Goal: Task Accomplishment & Management: Use online tool/utility

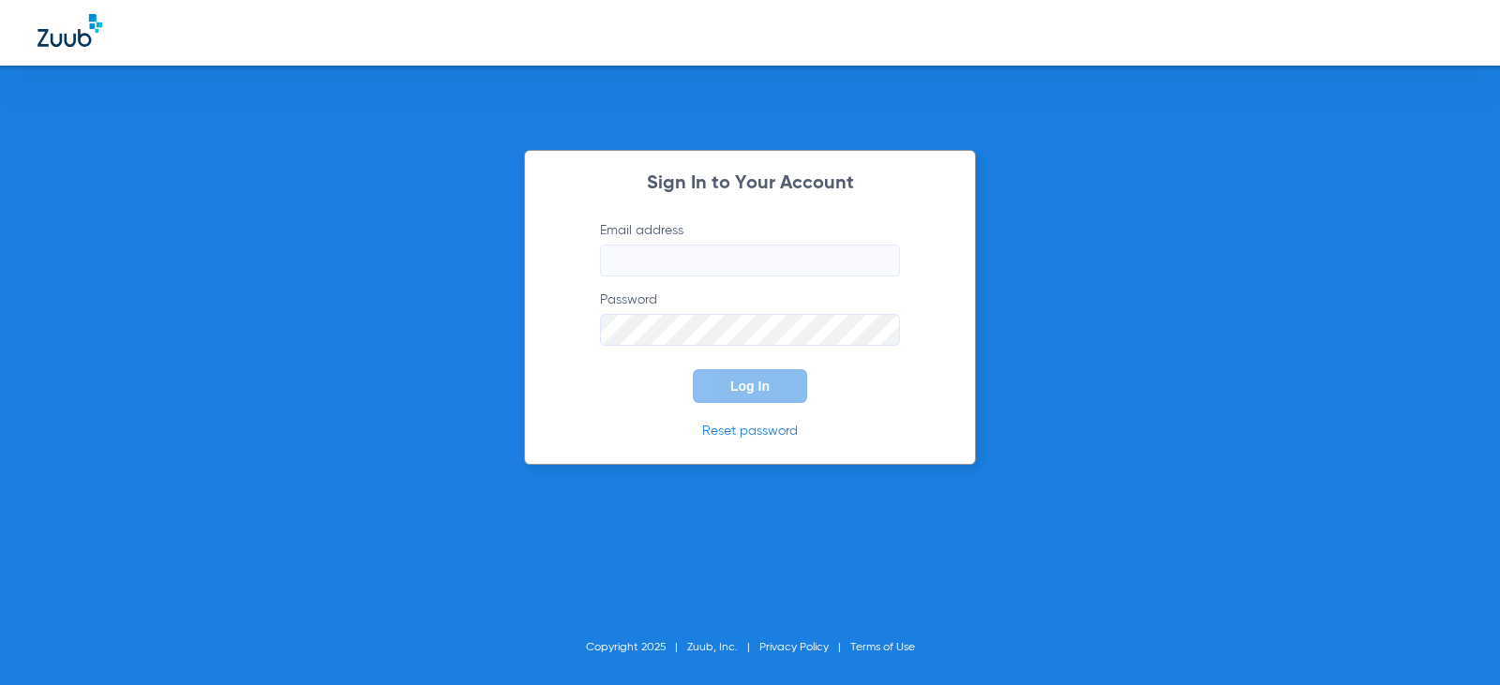
type input "[EMAIL_ADDRESS][DOMAIN_NAME]"
click at [756, 404] on div "Sign In to Your Account Email address [EMAIL_ADDRESS][DOMAIN_NAME] Password Log…" at bounding box center [750, 307] width 452 height 315
click at [746, 387] on span "Log In" at bounding box center [749, 386] width 39 height 15
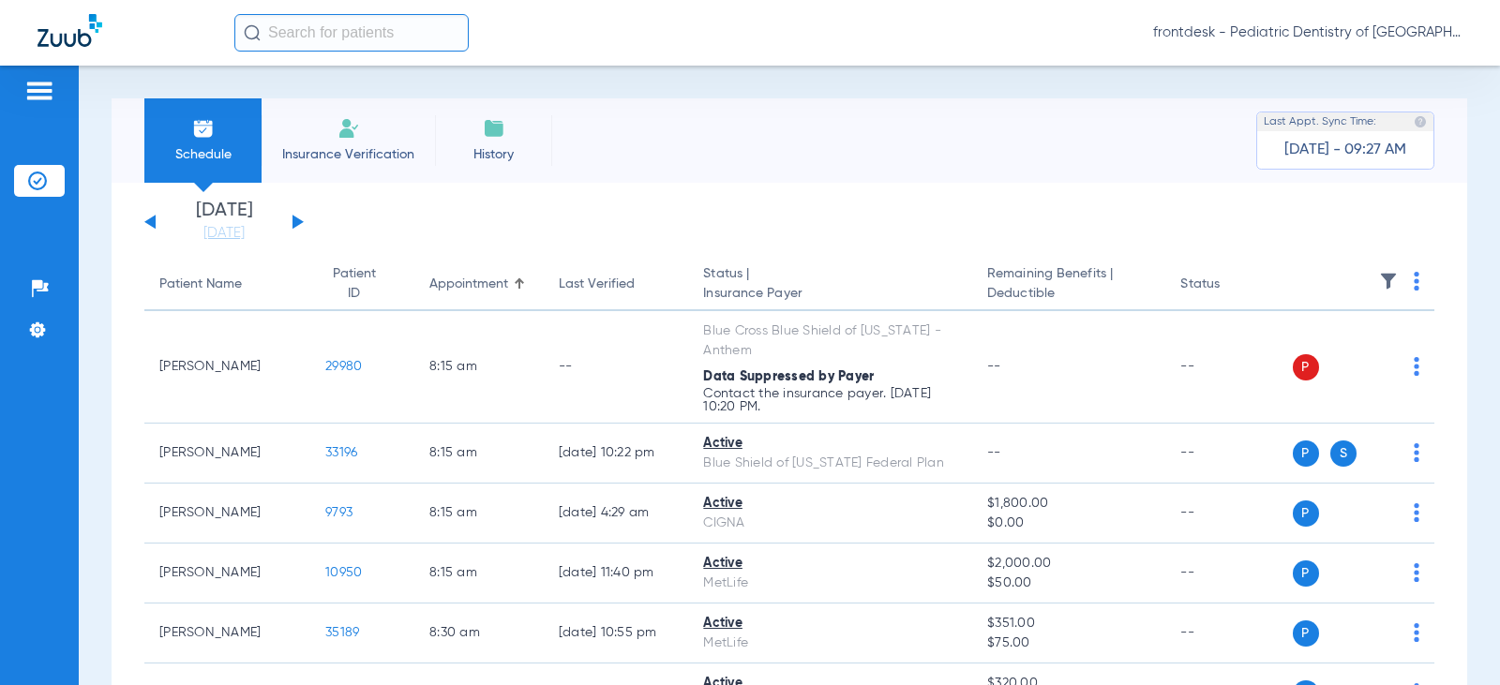
click at [747, 148] on div "Schedule Insurance Verification History Last Appt. Sync Time: [DATE] - 09:27 AM" at bounding box center [789, 140] width 1355 height 84
click at [1142, 219] on app-single-date-navigator "[DATE] [DATE] [DATE] [DATE] [DATE] [DATE] [DATE] [DATE] [DATE] [DATE] [DATE] [D…" at bounding box center [789, 222] width 1290 height 41
click at [217, 238] on link "[DATE]" at bounding box center [224, 233] width 112 height 19
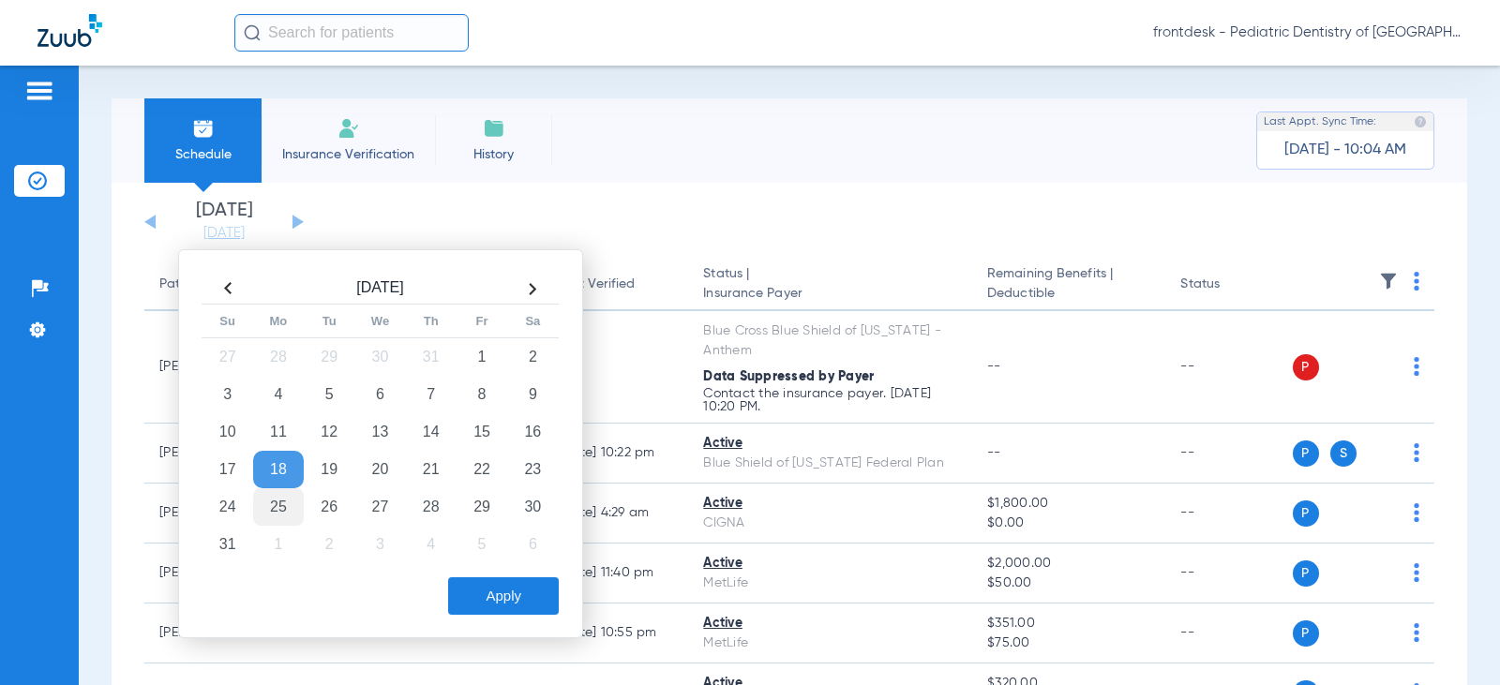
click at [283, 501] on td "25" at bounding box center [278, 506] width 51 height 37
click at [499, 594] on button "Apply" at bounding box center [503, 595] width 111 height 37
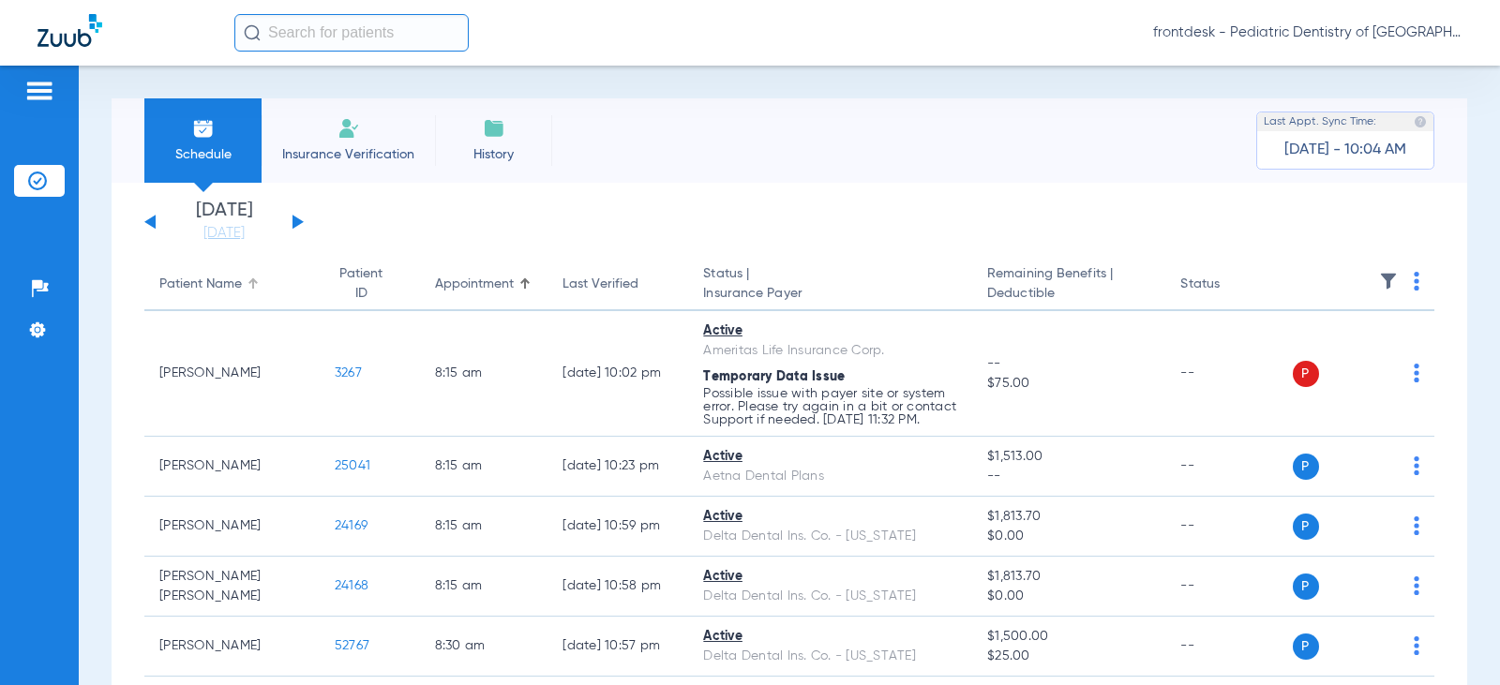
click at [193, 286] on div "Patient Name" at bounding box center [200, 285] width 82 height 20
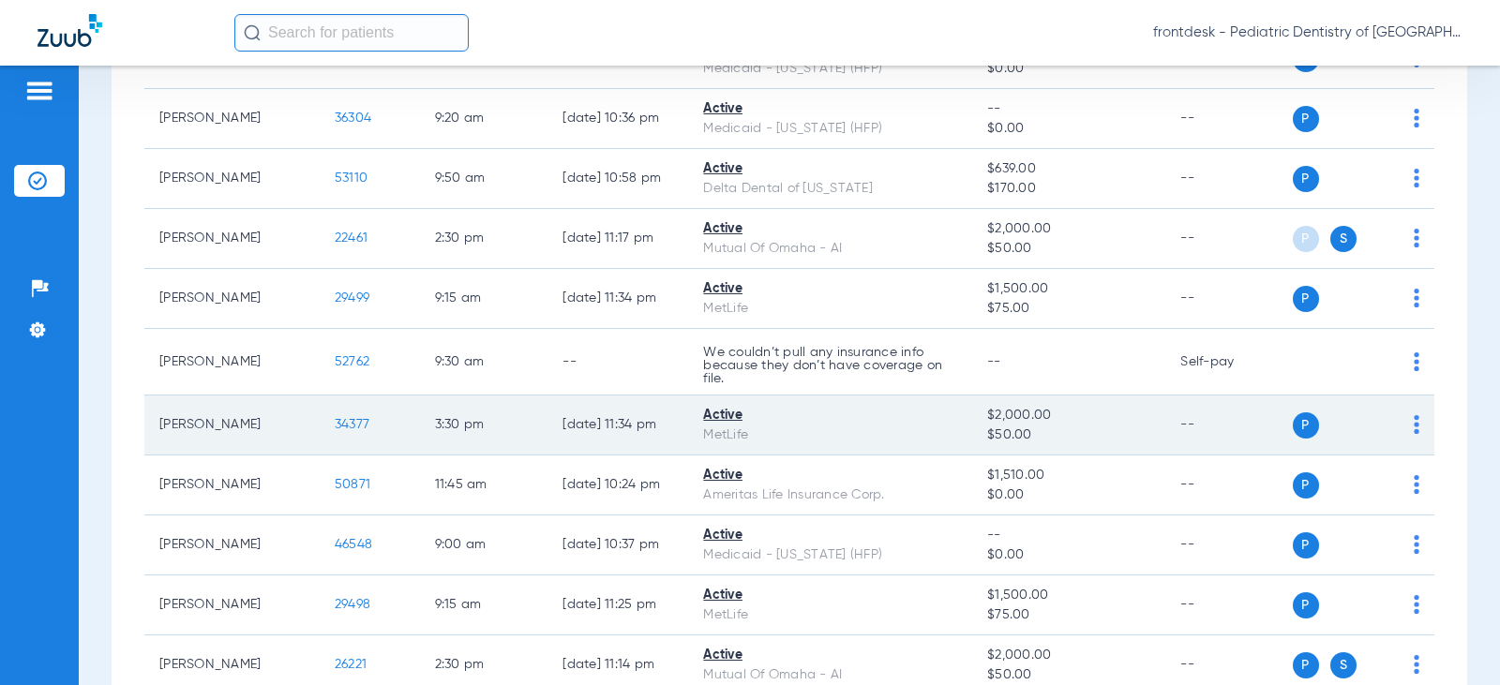
scroll to position [375, 0]
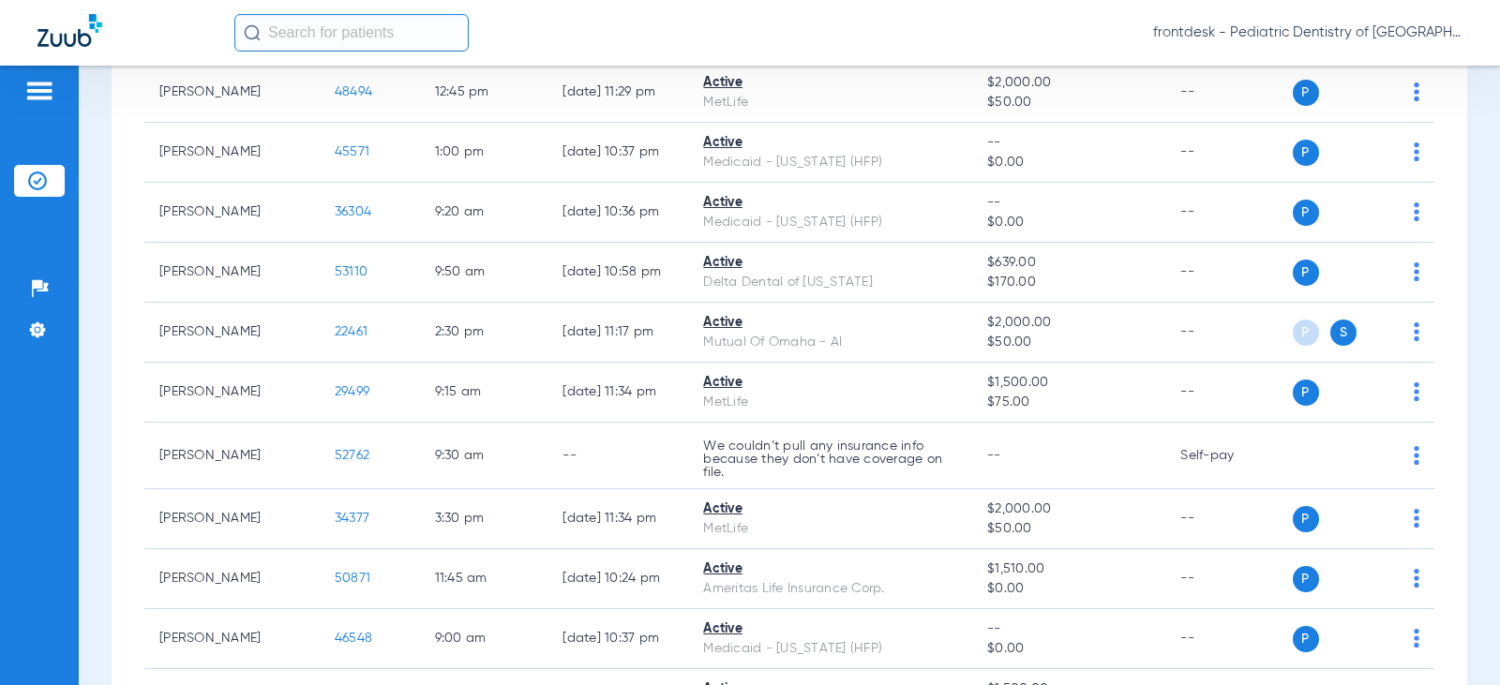
click at [96, 364] on div "Schedule Insurance Verification History Last Appt. Sync Time: [DATE] - 10:21 AM…" at bounding box center [789, 376] width 1421 height 620
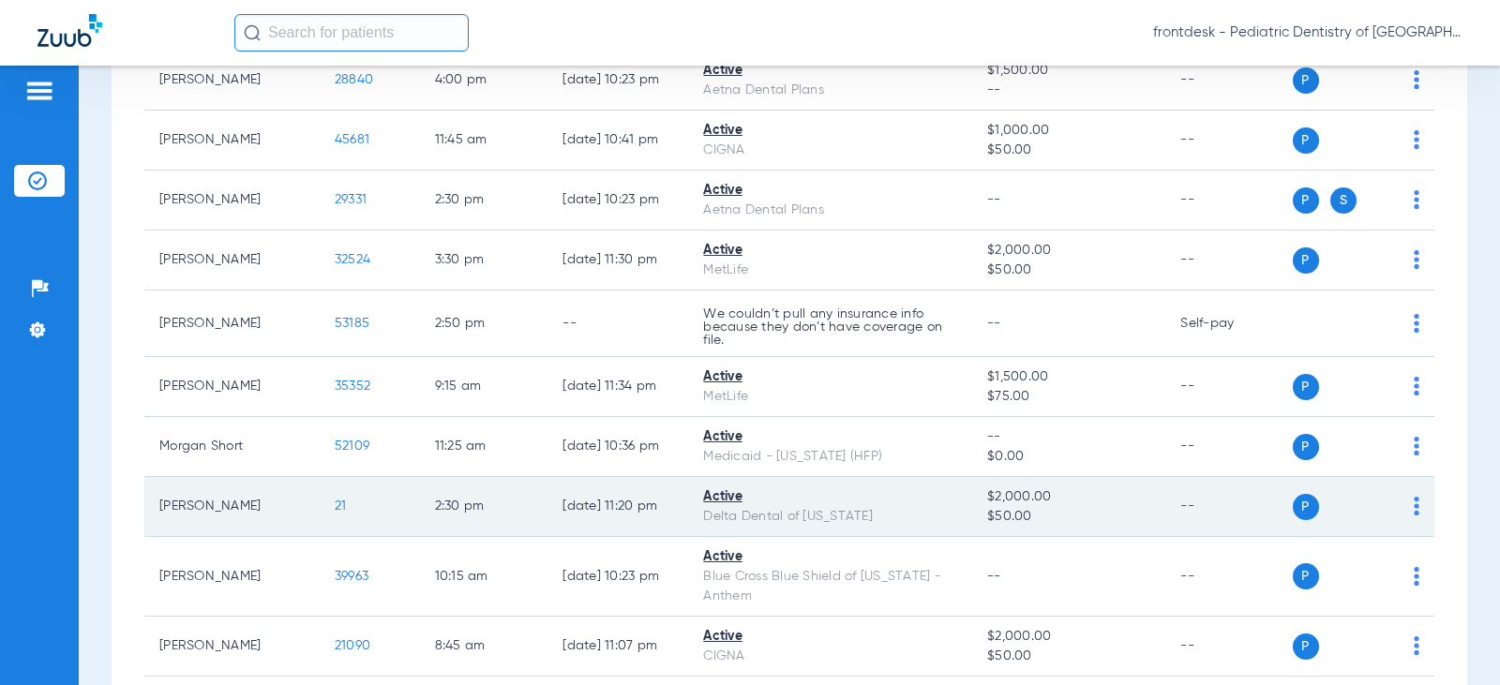
scroll to position [3374, 0]
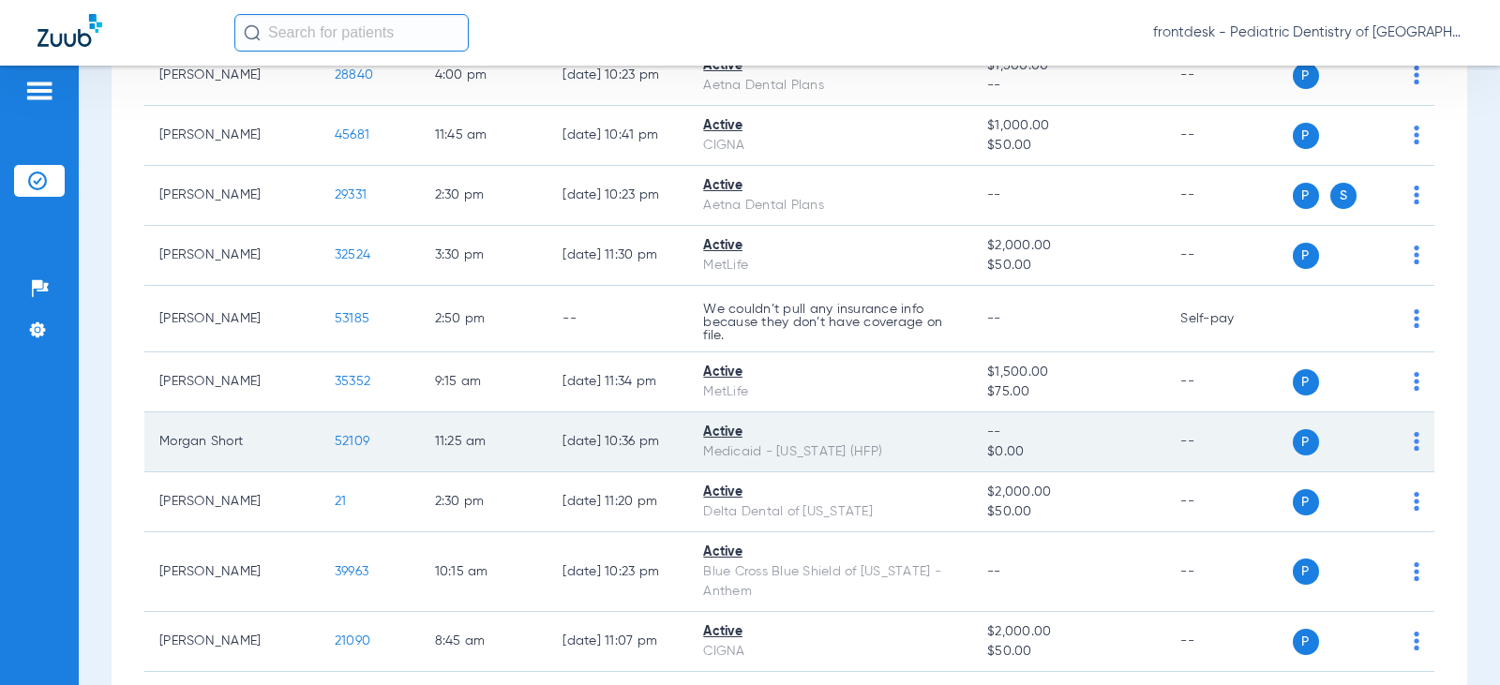
click at [828, 462] on div "Medicaid - [US_STATE] (HFP)" at bounding box center [830, 452] width 254 height 20
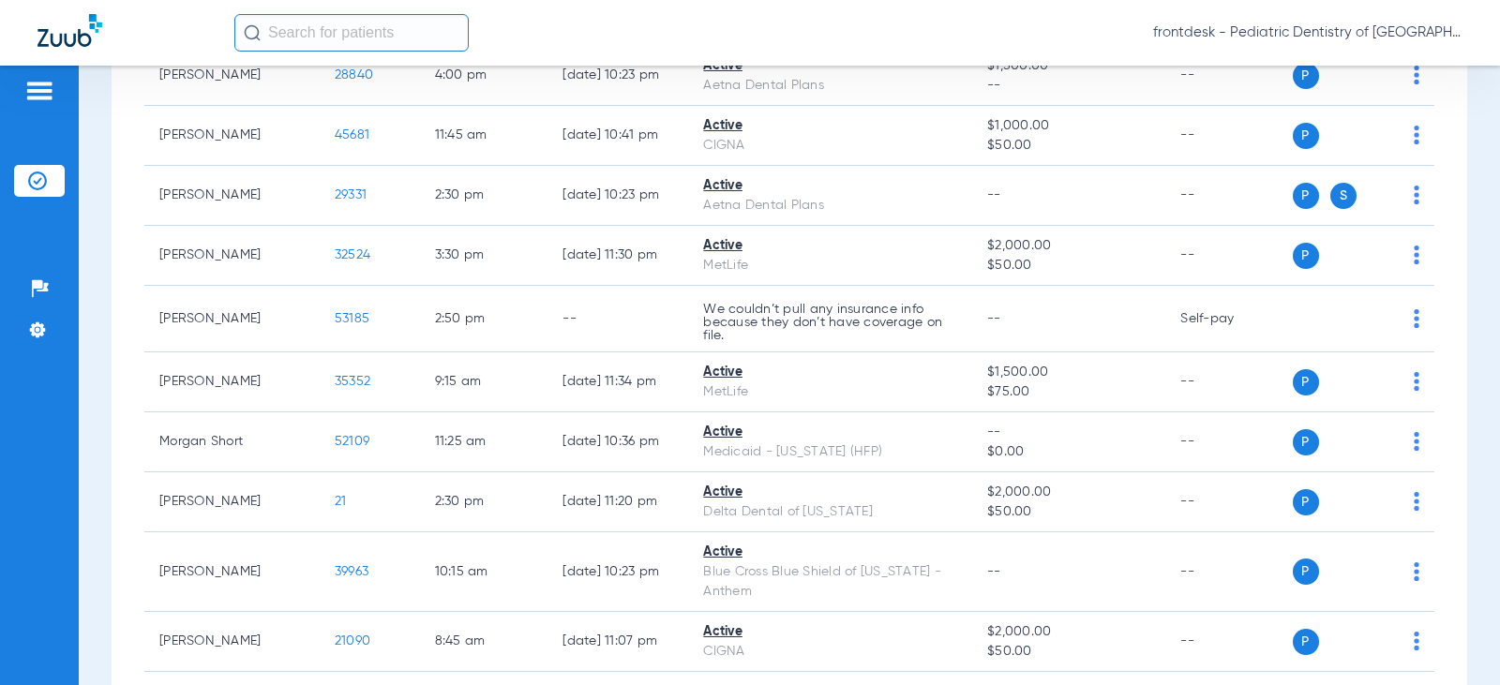
click at [1096, 31] on div "frontdesk - Pediatric Dentistry of [GEOGRAPHIC_DATA][US_STATE] (WR)" at bounding box center [848, 32] width 1228 height 37
click at [97, 358] on div "Schedule Insurance Verification History Last Appt. Sync Time: [DATE] - 10:46 AM…" at bounding box center [789, 376] width 1421 height 620
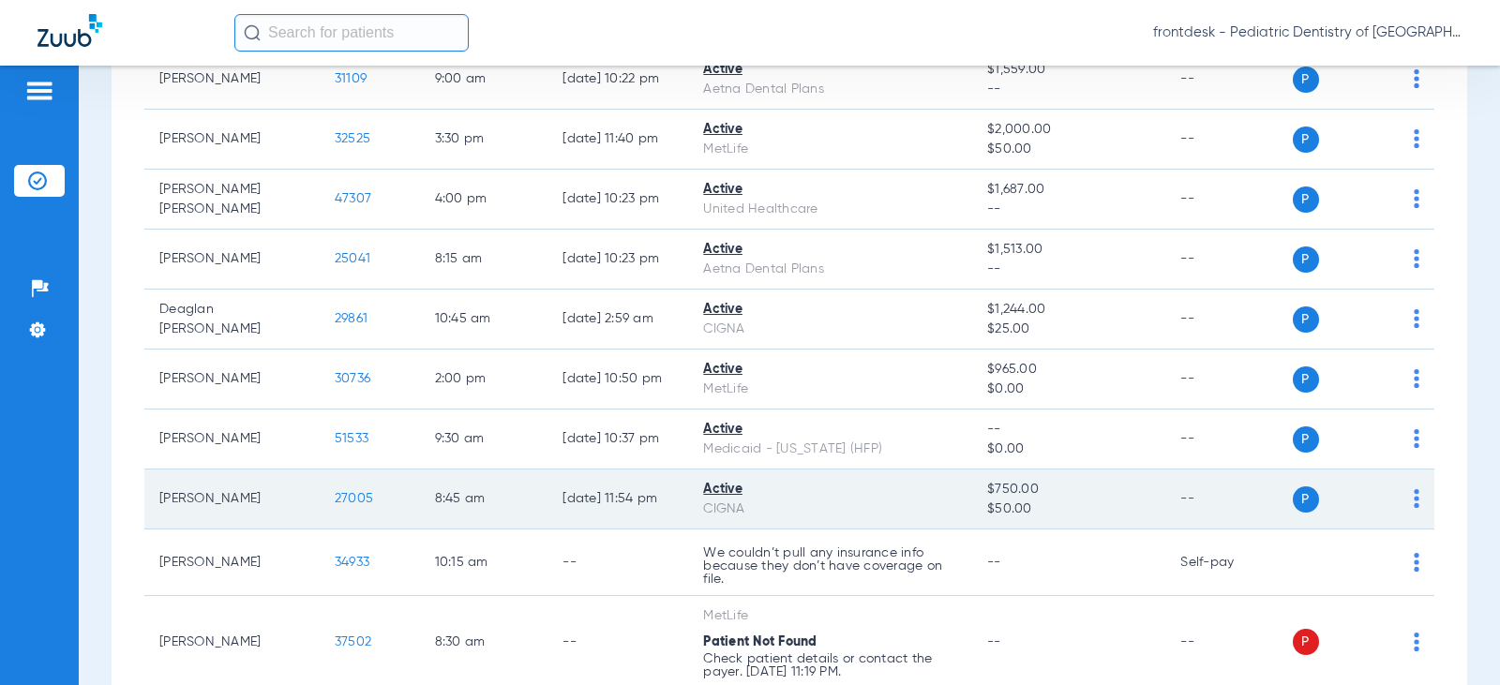
scroll to position [1125, 0]
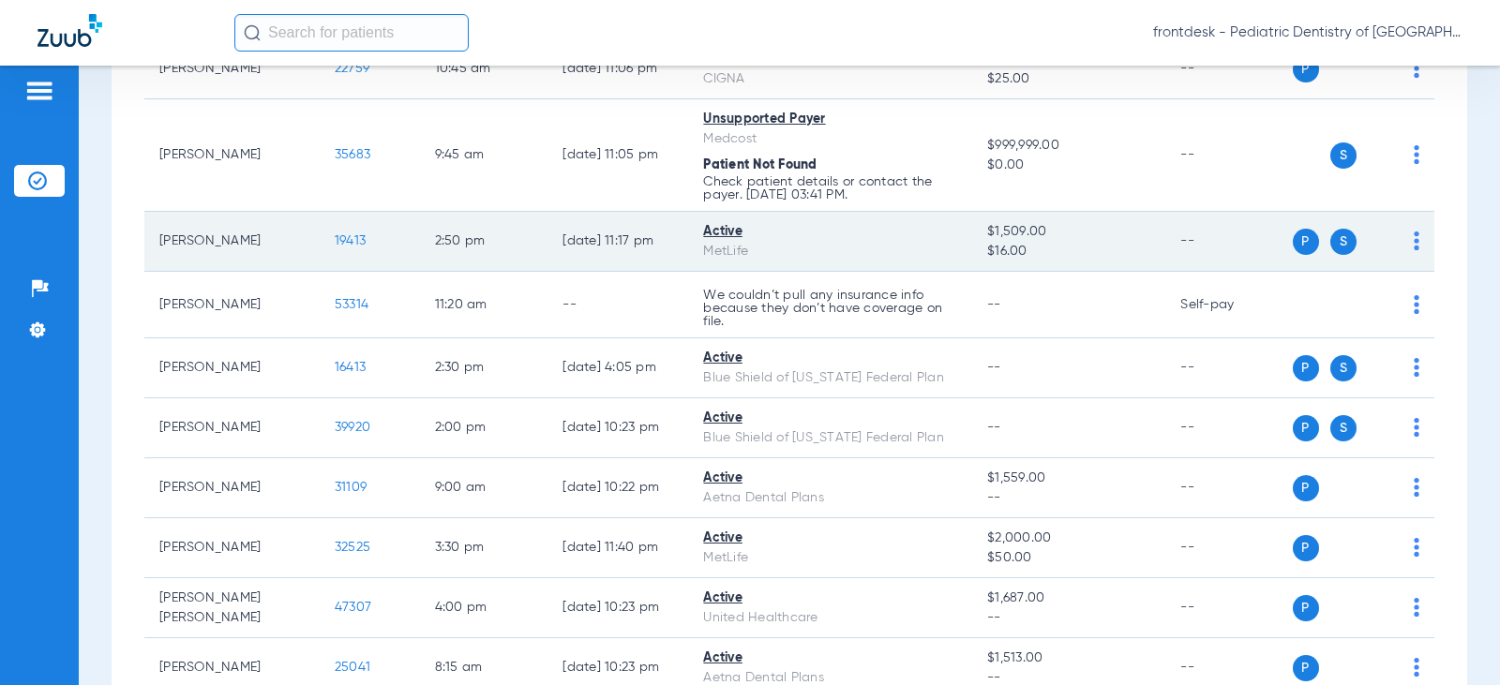
click at [335, 245] on span "19413" at bounding box center [350, 240] width 31 height 13
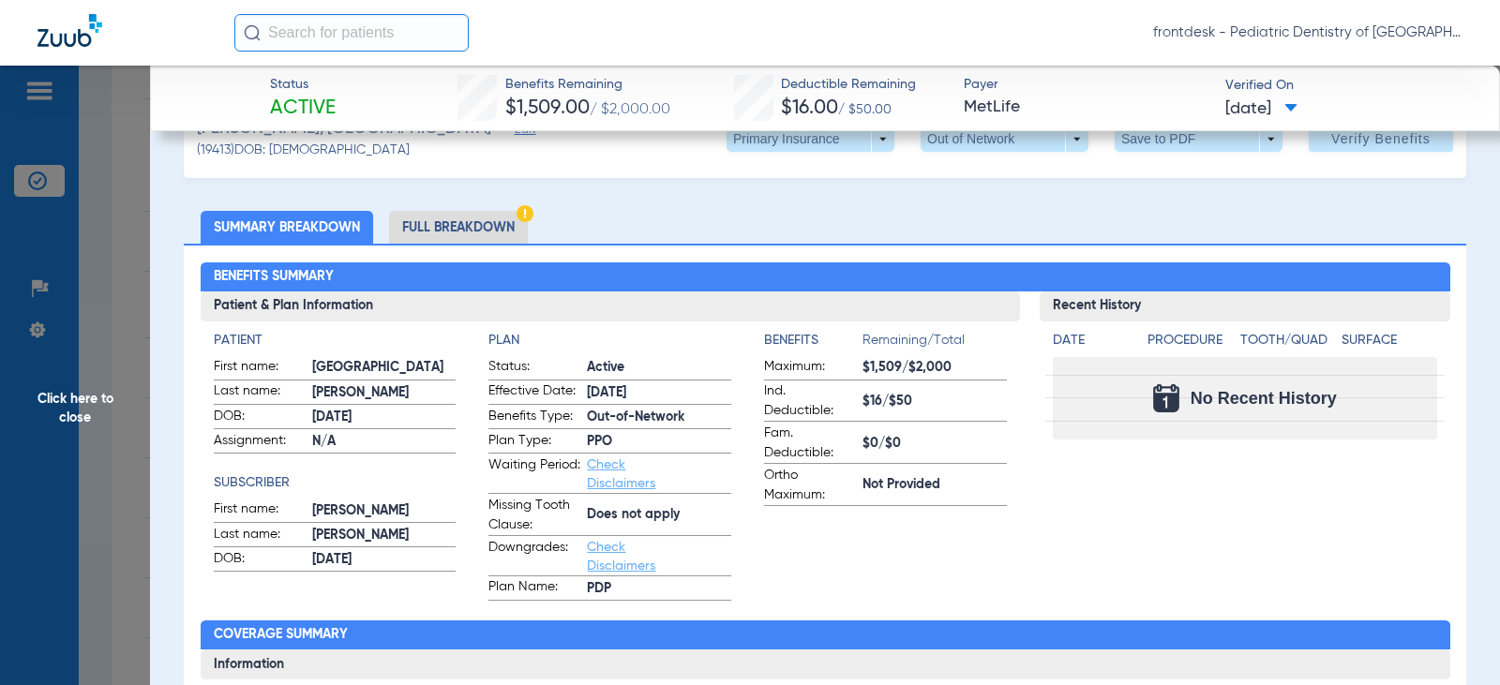
scroll to position [0, 0]
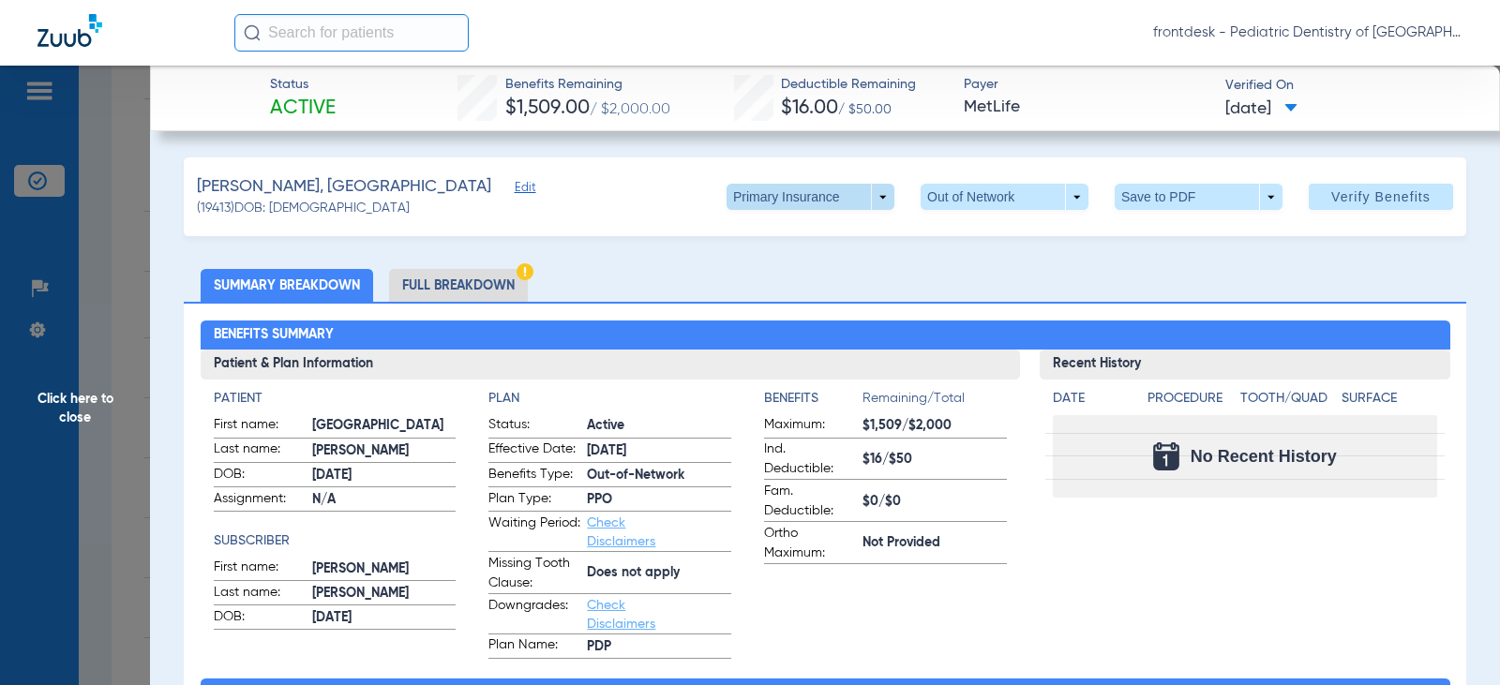
click at [871, 198] on span at bounding box center [810, 197] width 168 height 26
click at [791, 270] on span "Secondary Insurance" at bounding box center [790, 271] width 124 height 13
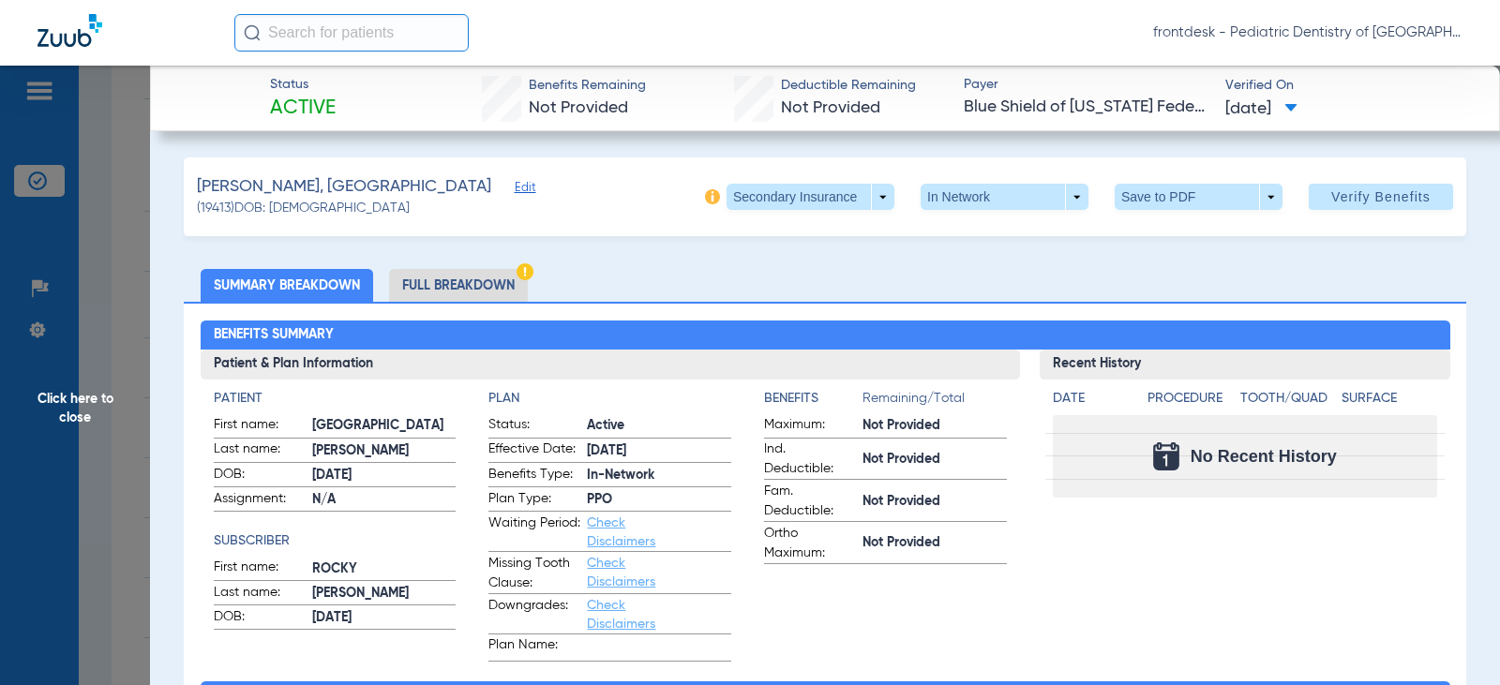
click at [142, 234] on span "Click here to close" at bounding box center [75, 408] width 150 height 685
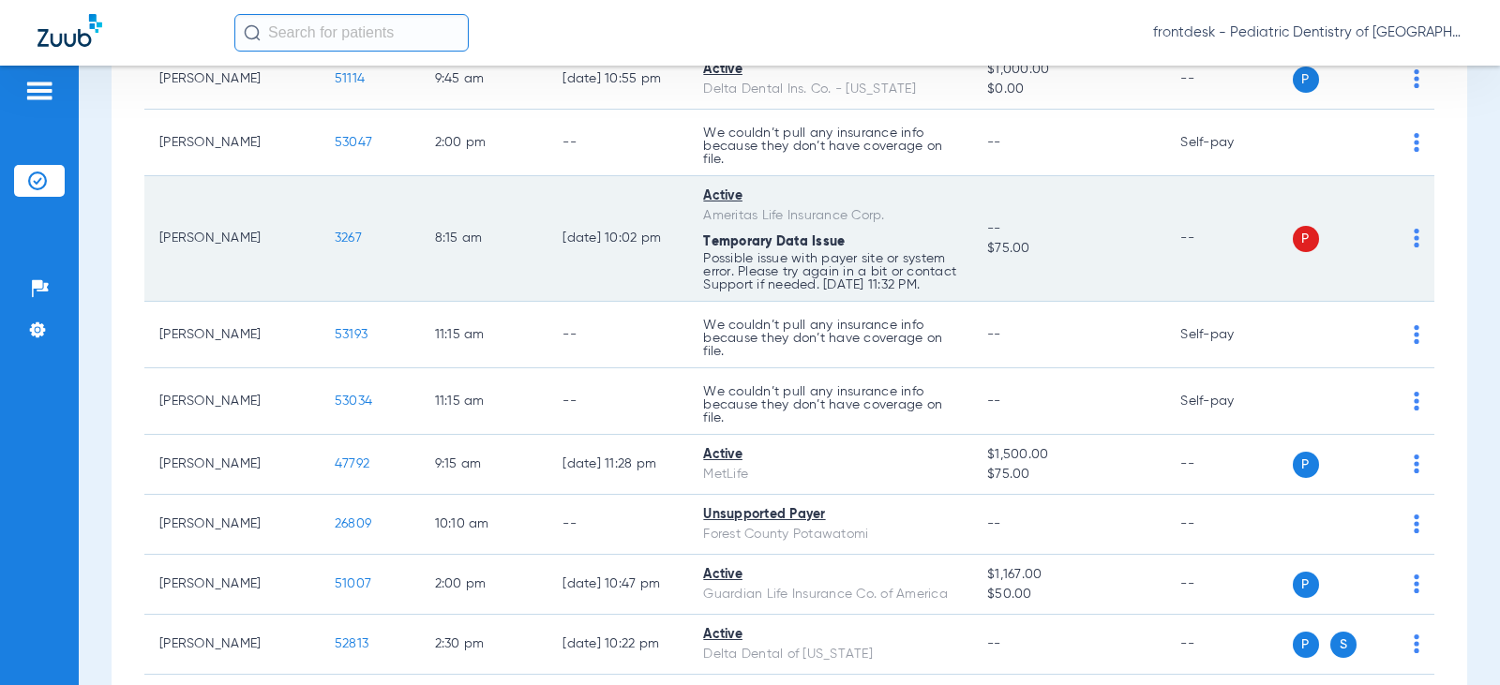
scroll to position [2249, 0]
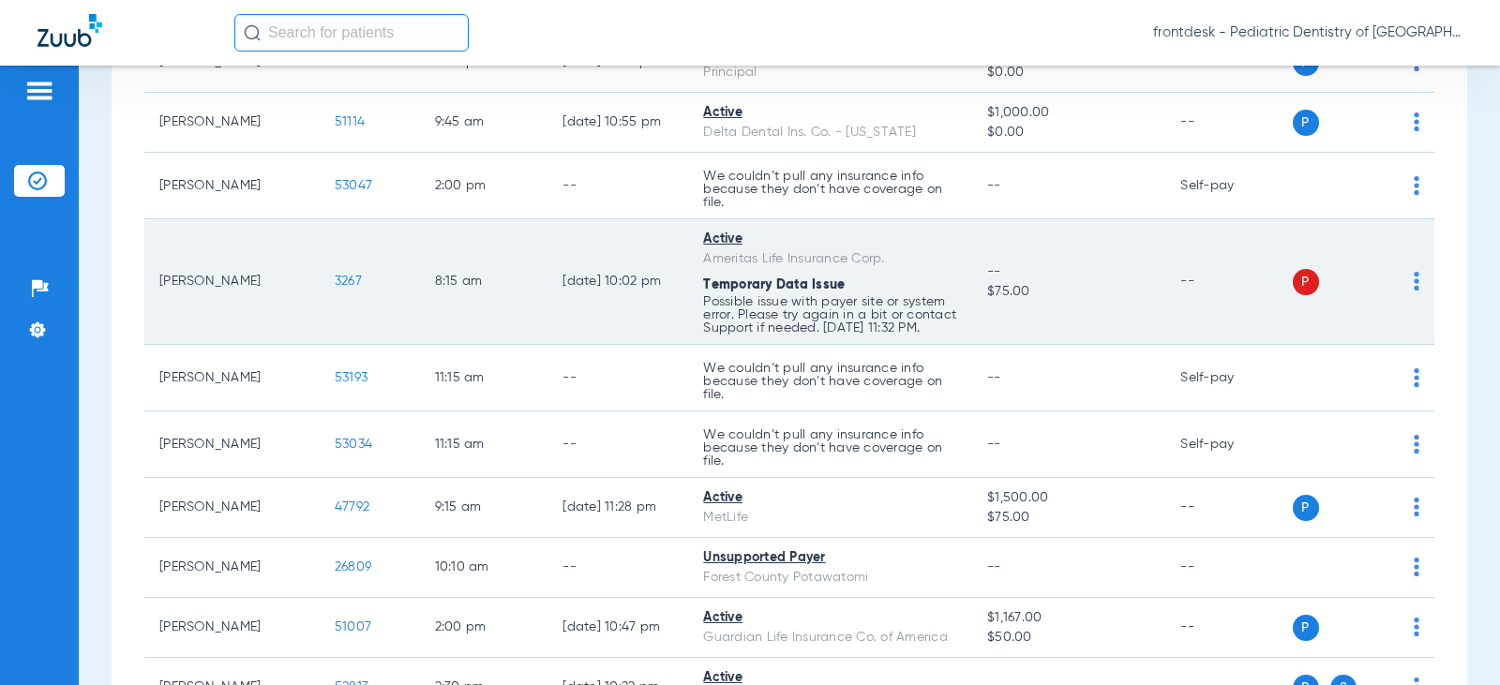
click at [1413, 286] on img at bounding box center [1416, 281] width 6 height 19
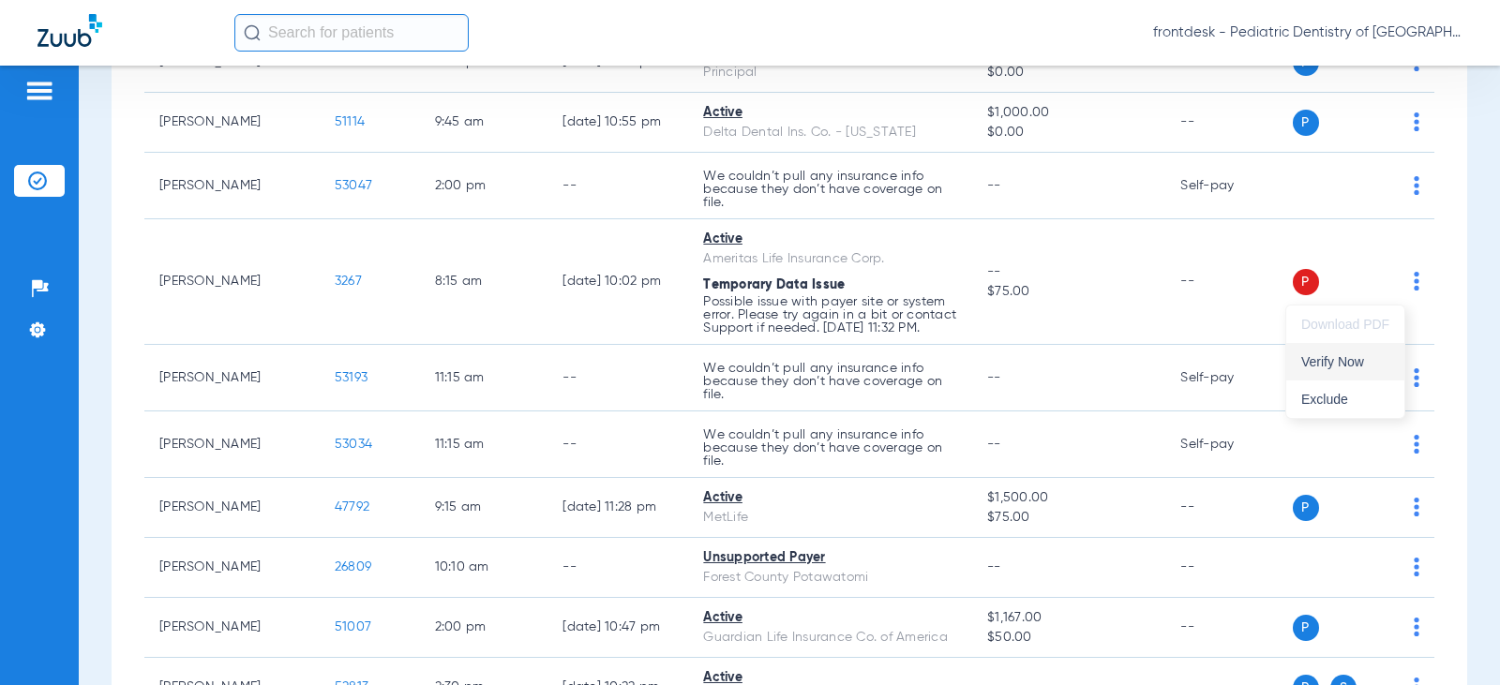
click at [1347, 362] on span "Verify Now" at bounding box center [1345, 361] width 88 height 13
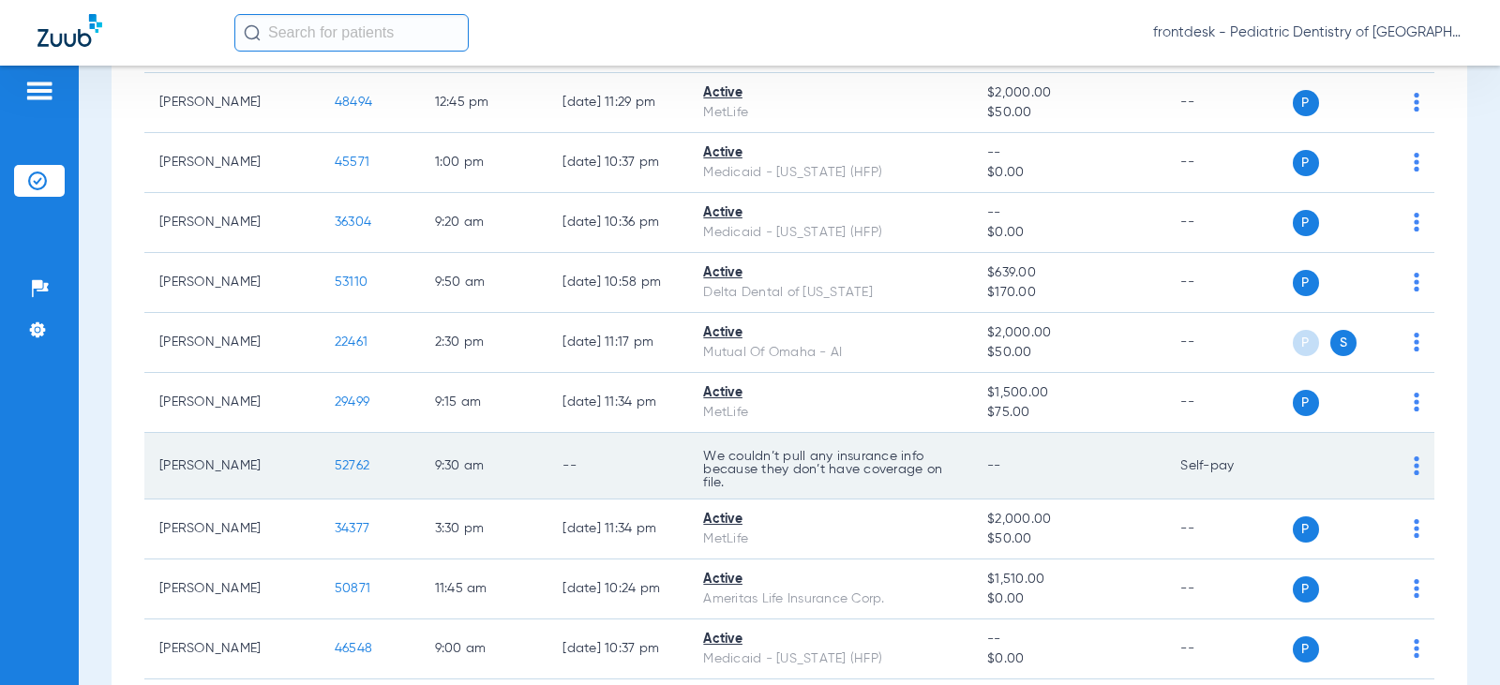
scroll to position [271, 0]
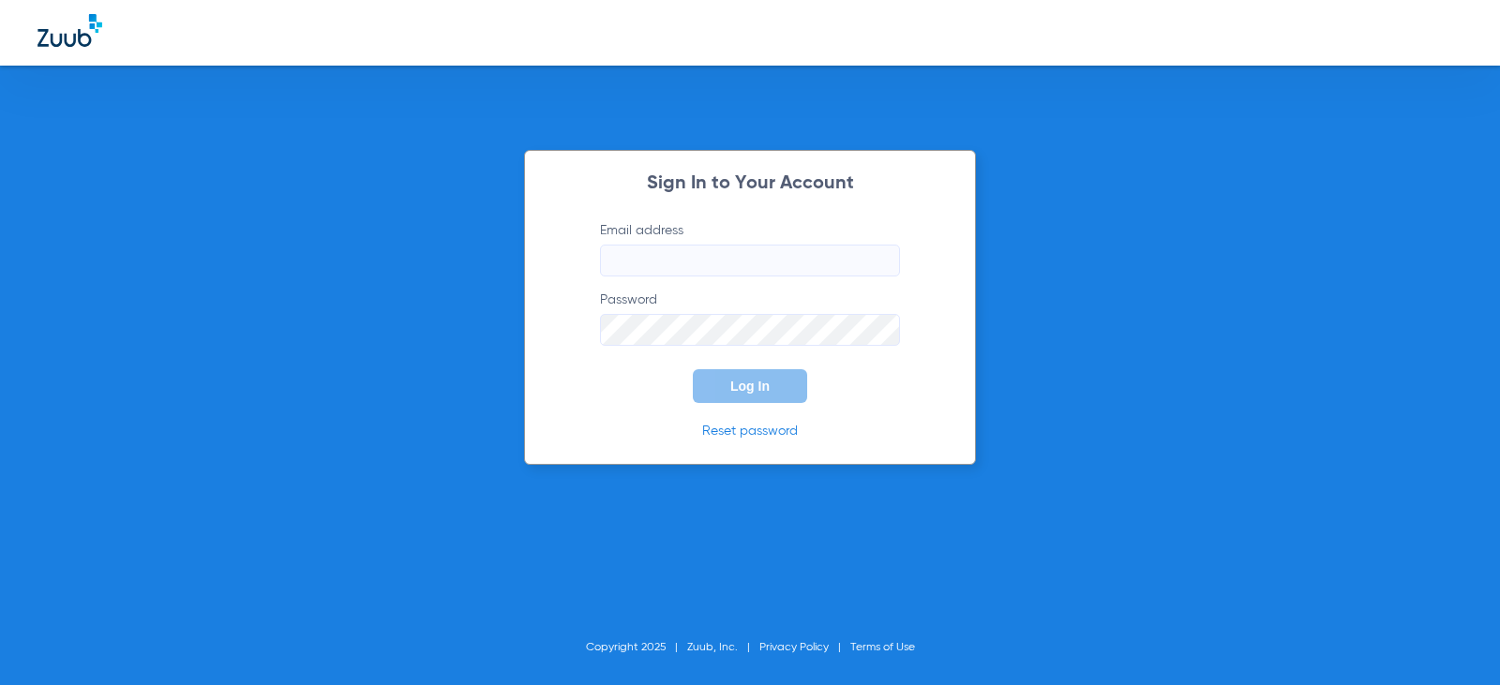
click at [14, 469] on div "Sign In to Your Account Email address Password Log In Reset password Copyright …" at bounding box center [750, 342] width 1500 height 685
type input "[EMAIL_ADDRESS][DOMAIN_NAME]"
click at [1218, 469] on div "Sign In to Your Account Email address [EMAIL_ADDRESS][DOMAIN_NAME] Password Log…" at bounding box center [750, 342] width 1500 height 685
click at [730, 397] on button "Log In" at bounding box center [750, 386] width 114 height 34
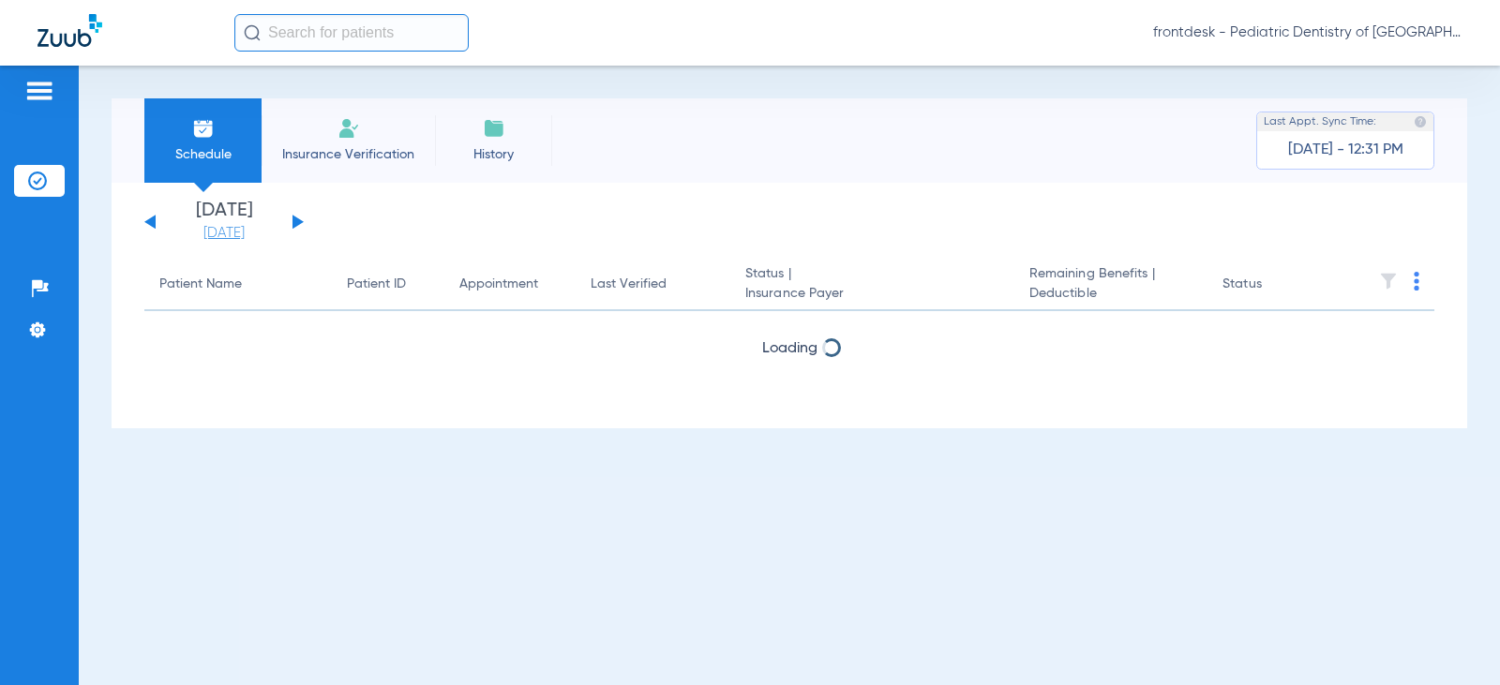
click at [227, 233] on link "[DATE]" at bounding box center [224, 233] width 112 height 19
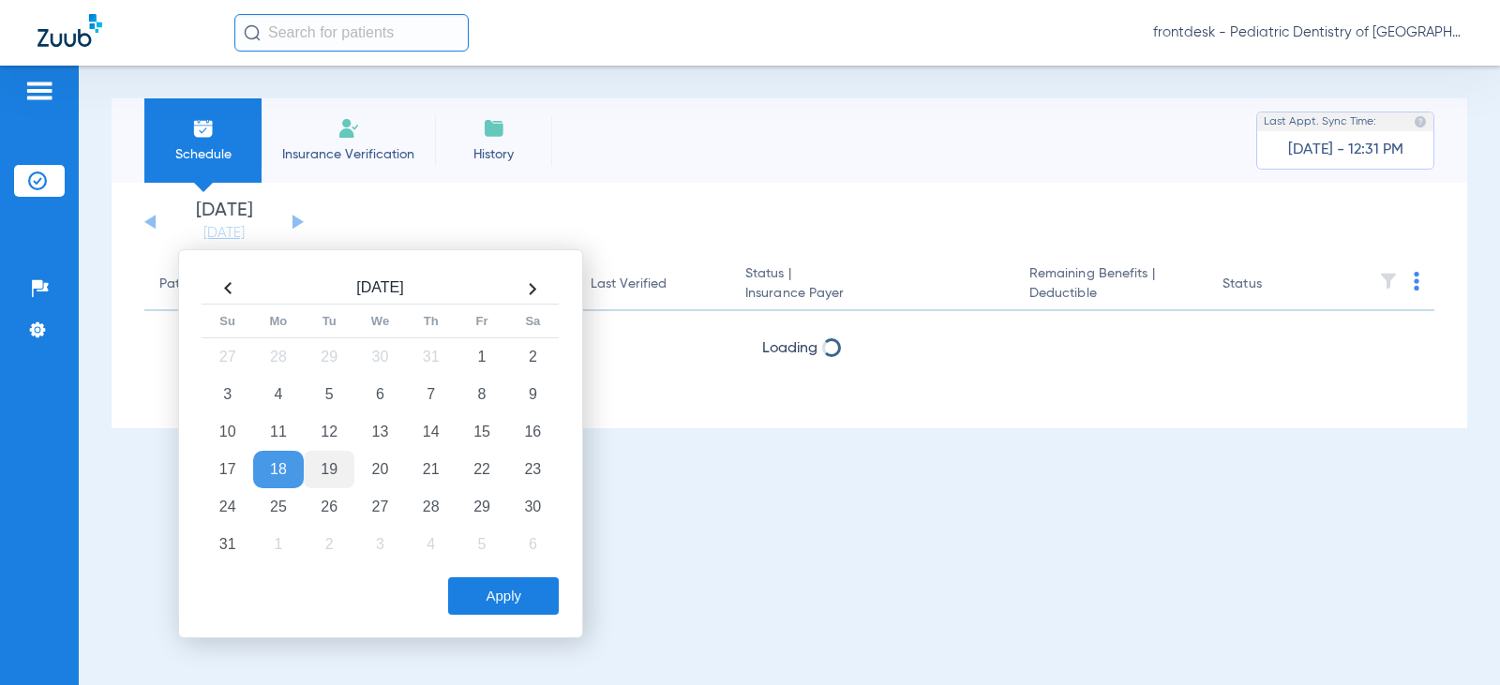
click at [325, 464] on td "19" at bounding box center [329, 469] width 51 height 37
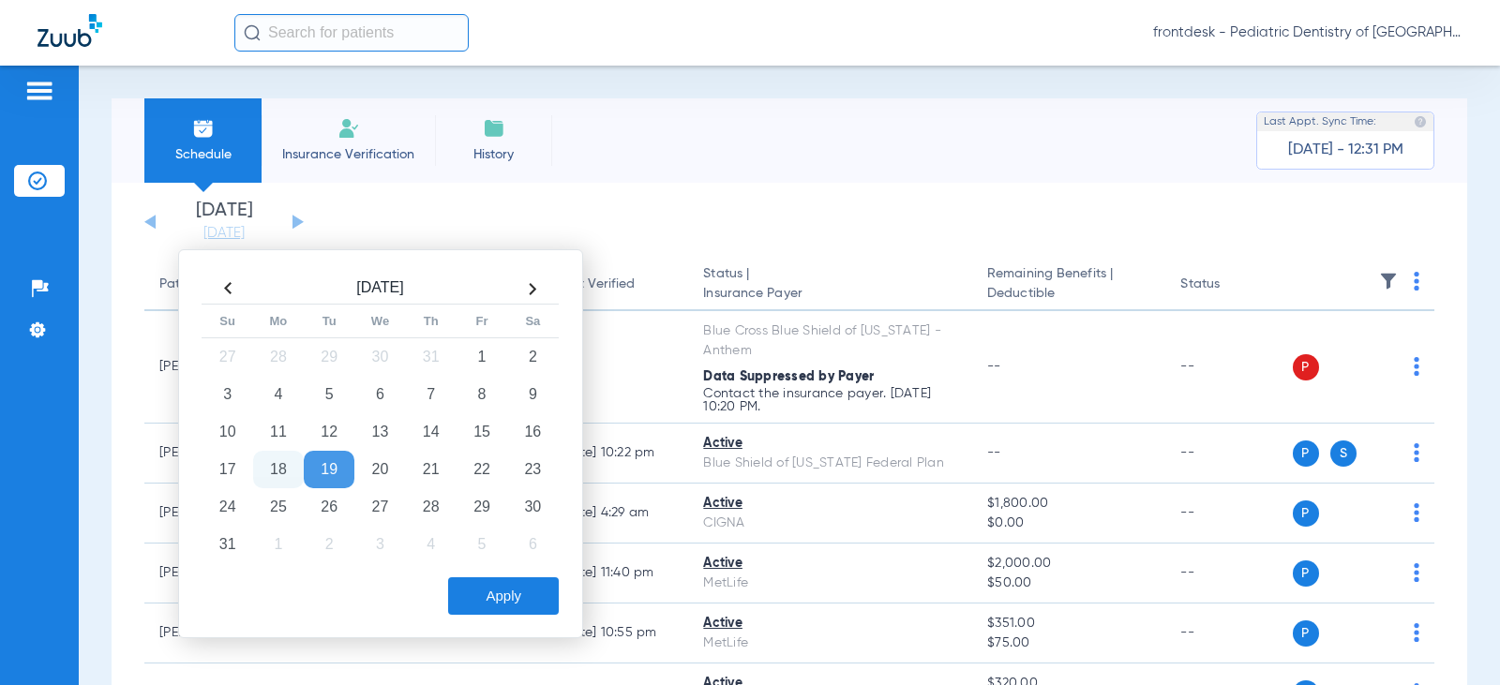
click at [499, 615] on div "[DATE] Su Mo Tu We Th Fr Sa 27 28 29 30 31 1 2 3 4 5 6 7 8 9 10 11 12 13 14 15 …" at bounding box center [380, 443] width 405 height 389
click at [492, 594] on button "Apply" at bounding box center [503, 595] width 111 height 37
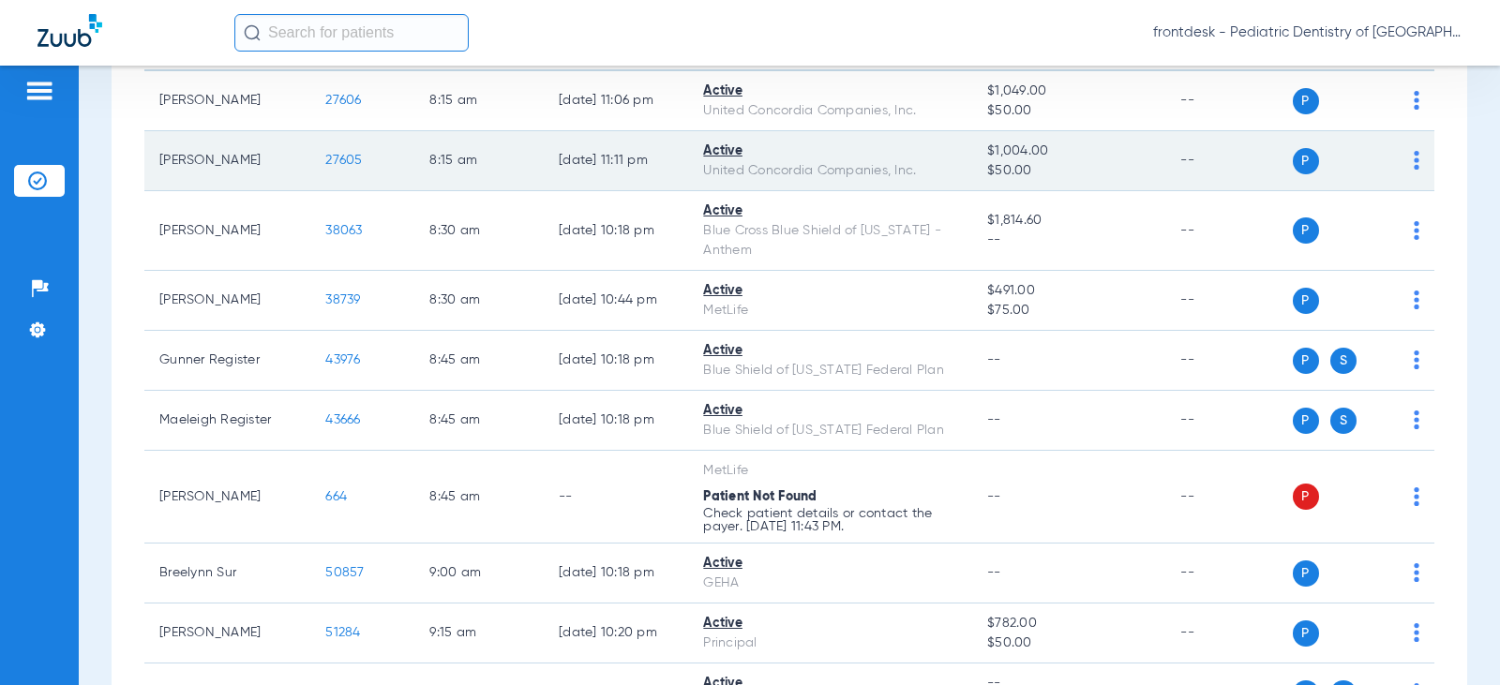
scroll to position [281, 0]
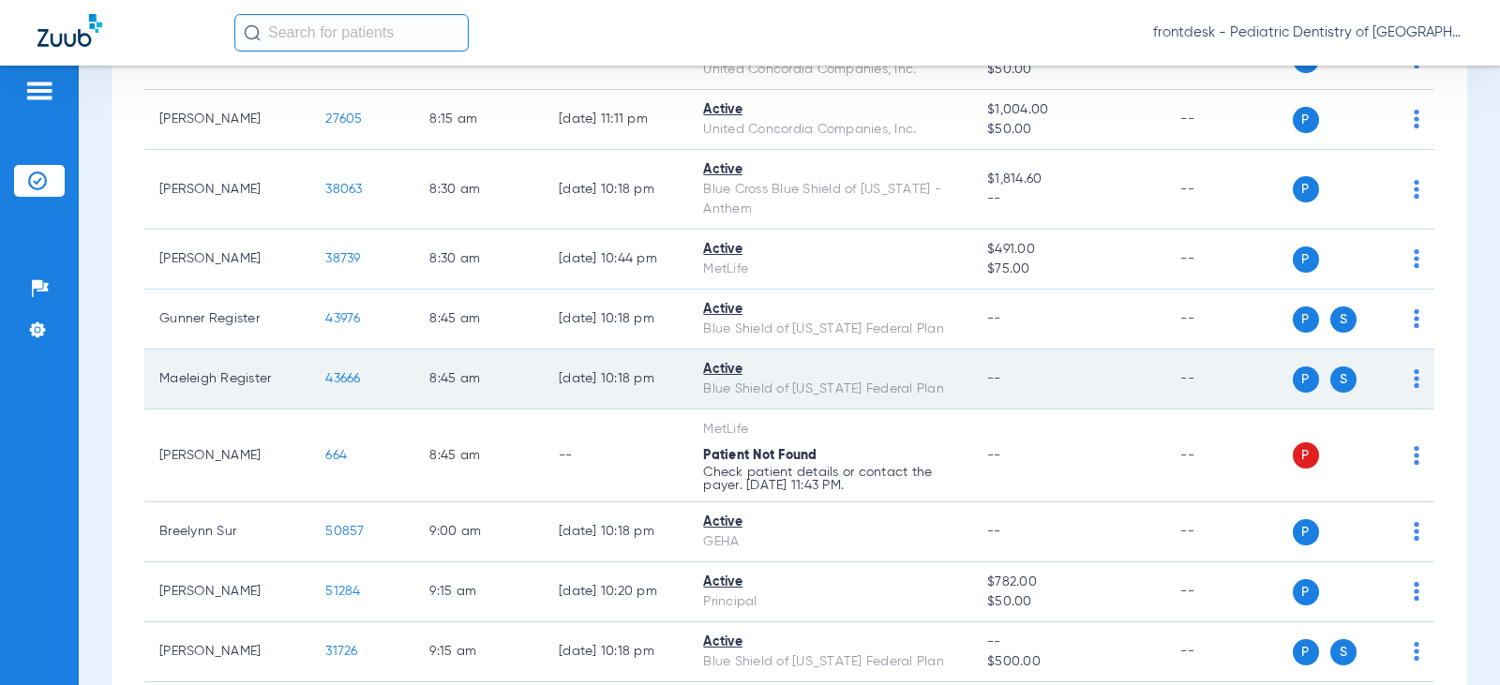
click at [342, 381] on span "43666" at bounding box center [342, 378] width 35 height 13
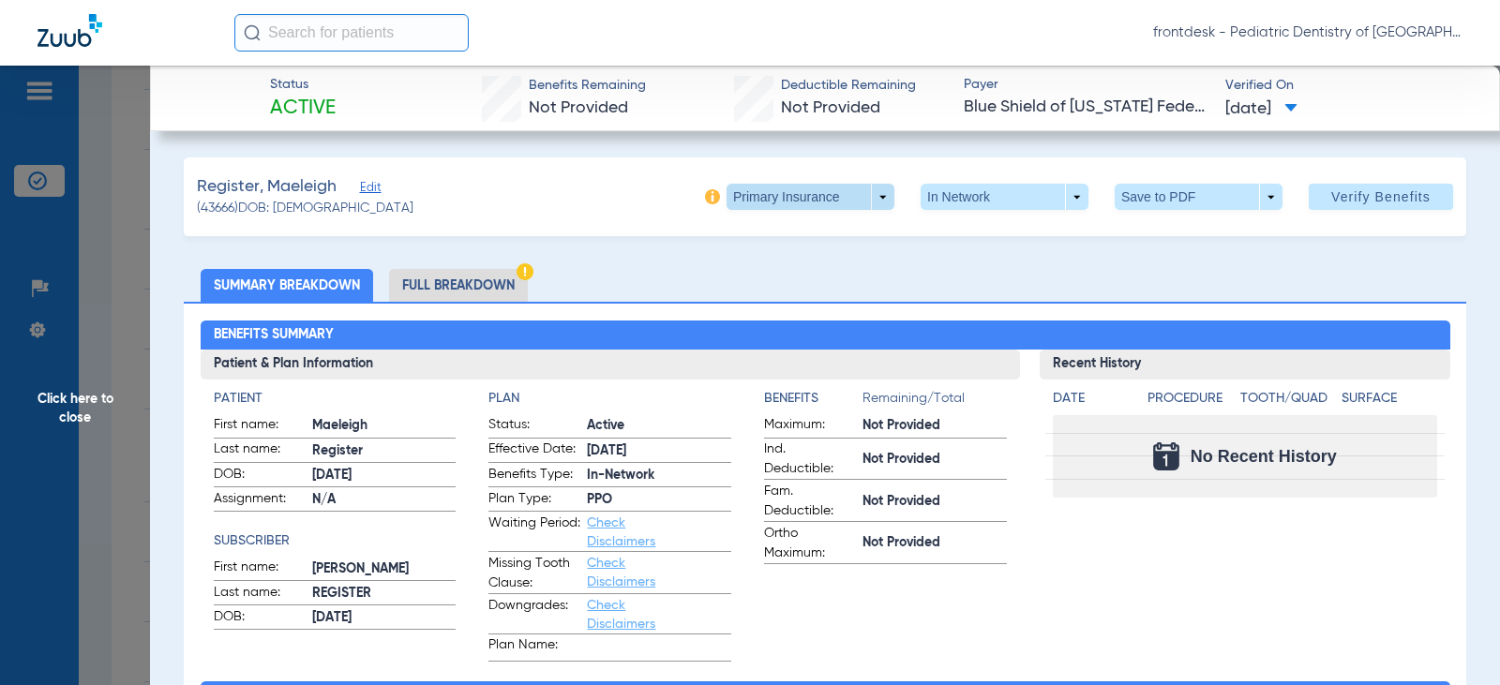
click at [830, 196] on span at bounding box center [810, 197] width 168 height 26
click at [812, 276] on span "Secondary Insurance" at bounding box center [790, 271] width 124 height 13
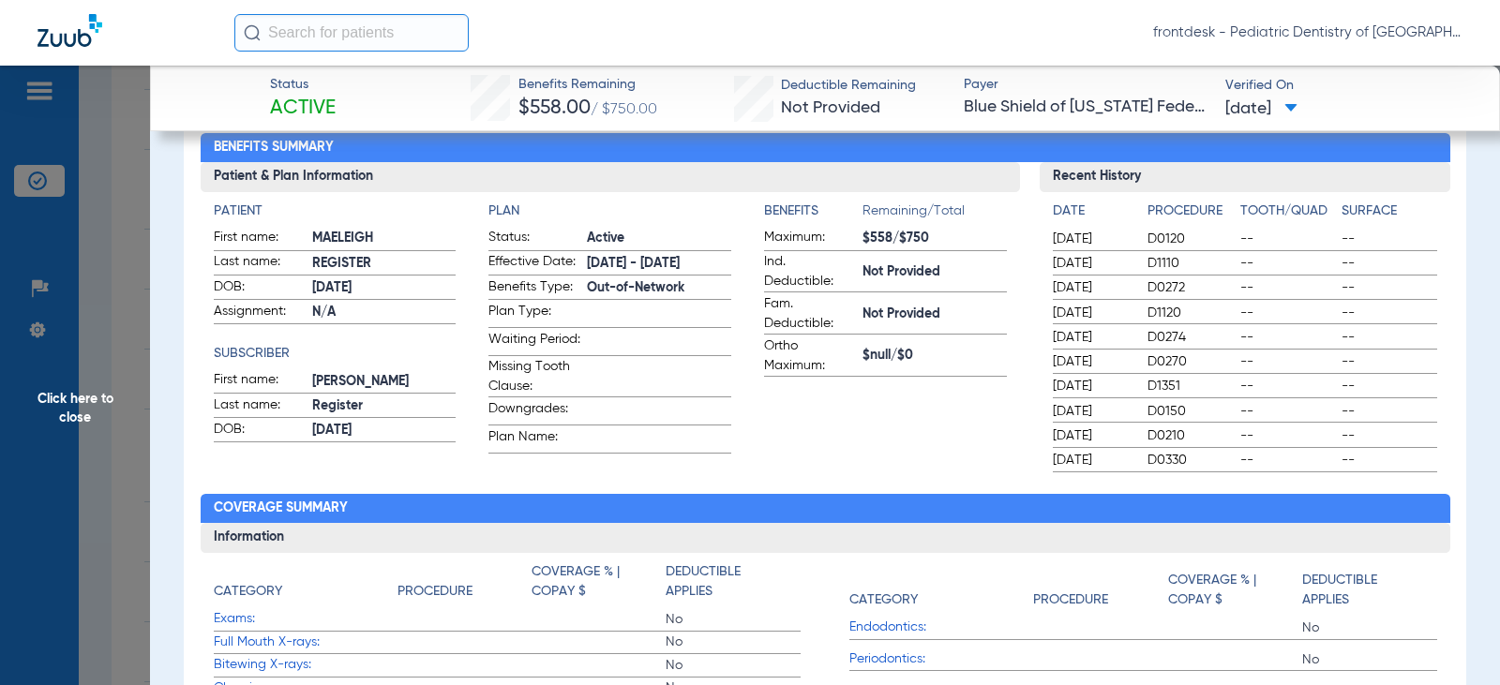
scroll to position [94, 0]
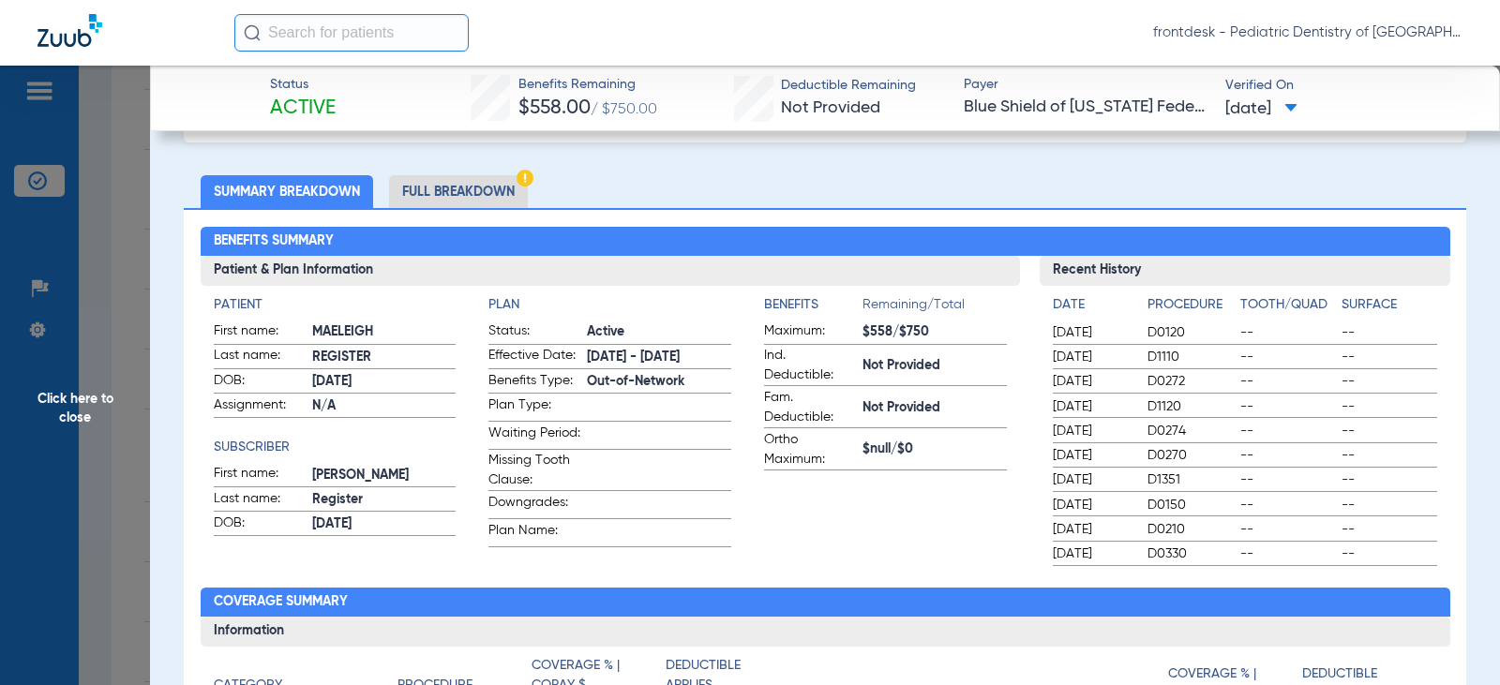
click at [464, 193] on li "Full Breakdown" at bounding box center [458, 191] width 139 height 33
